Goal: Check status: Check status

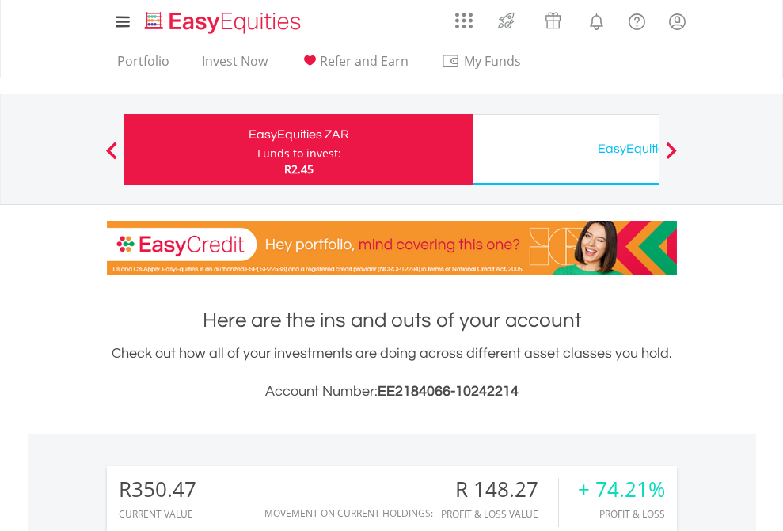
click at [257, 150] on div "Funds to invest:" at bounding box center [299, 154] width 84 height 16
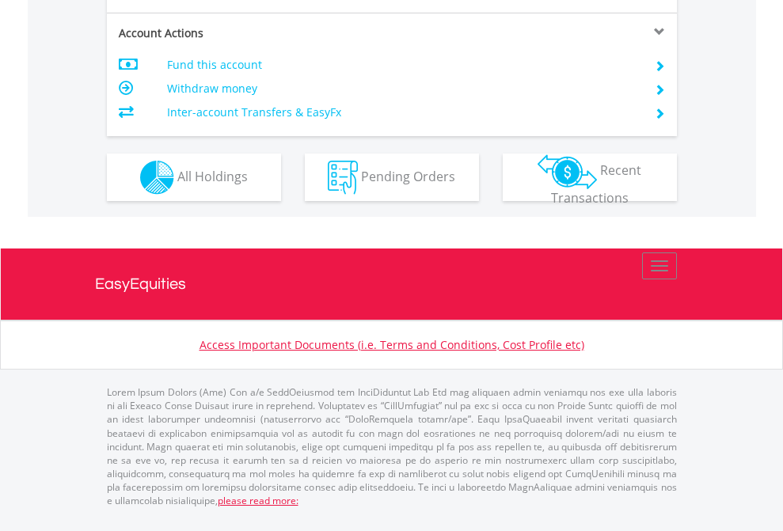
scroll to position [1486, 0]
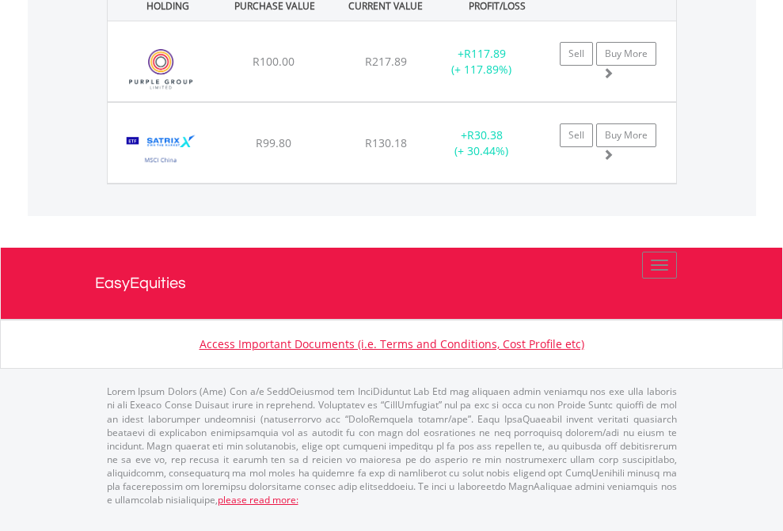
scroll to position [152, 249]
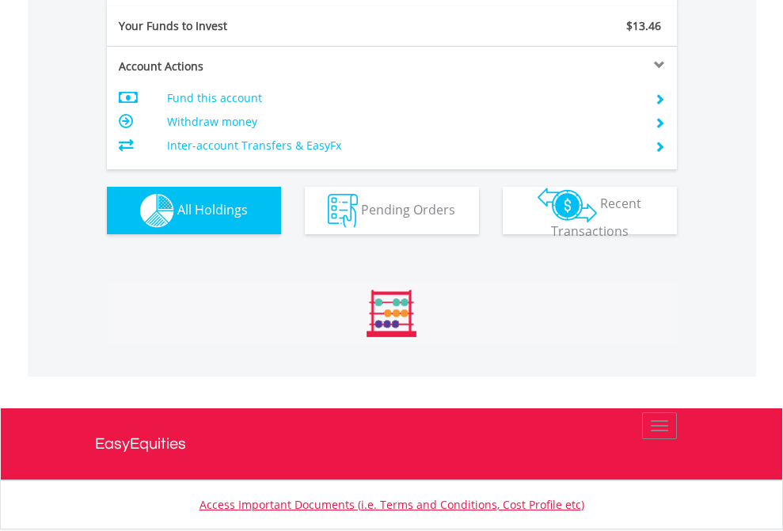
scroll to position [1761, 0]
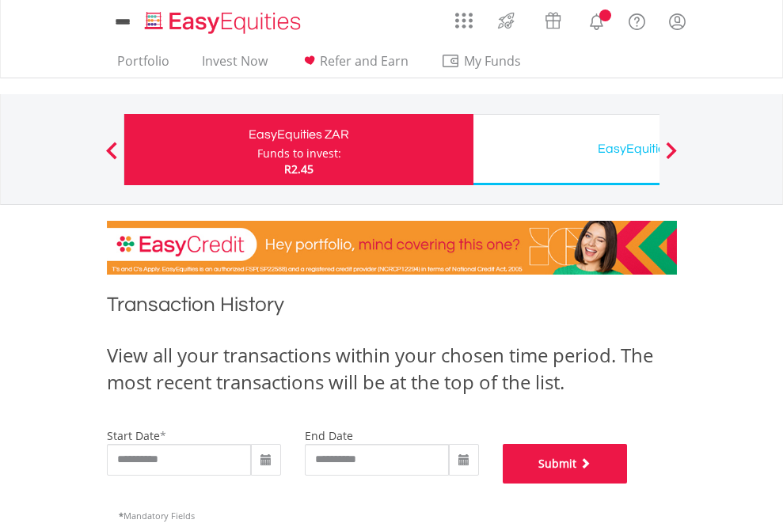
click at [628, 484] on button "Submit" at bounding box center [565, 464] width 125 height 40
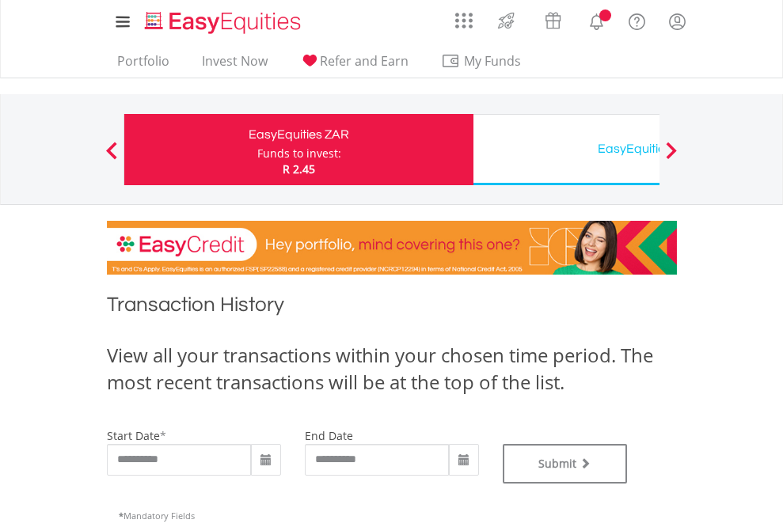
click at [566, 150] on div "EasyEquities USD" at bounding box center [648, 149] width 330 height 22
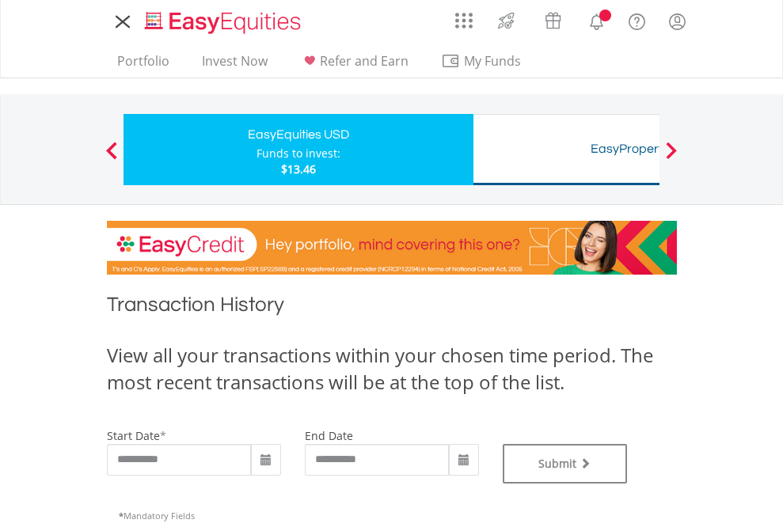
type input "**********"
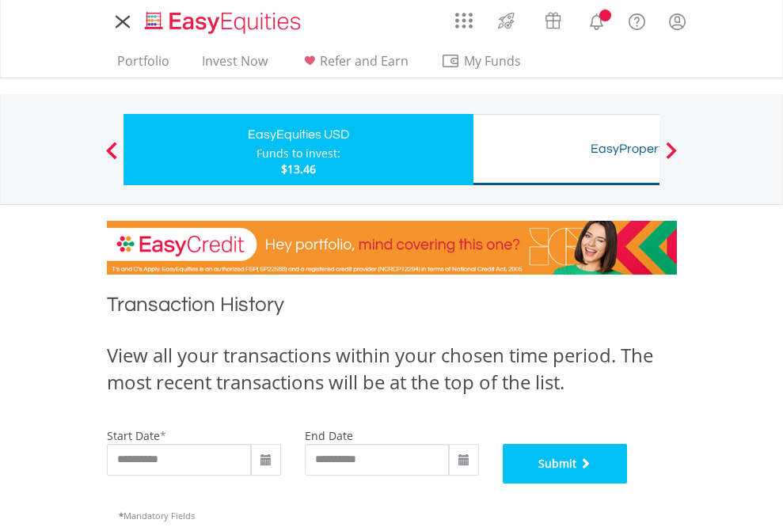
click at [628, 484] on button "Submit" at bounding box center [565, 464] width 125 height 40
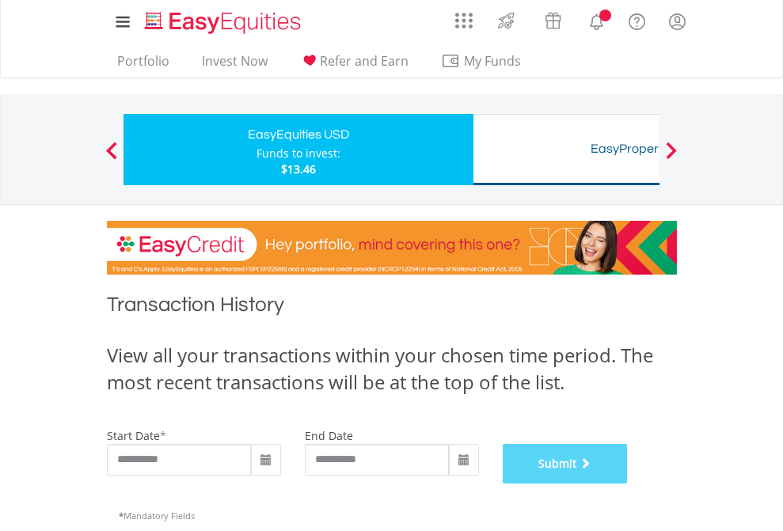
scroll to position [642, 0]
